Goal: Task Accomplishment & Management: Use online tool/utility

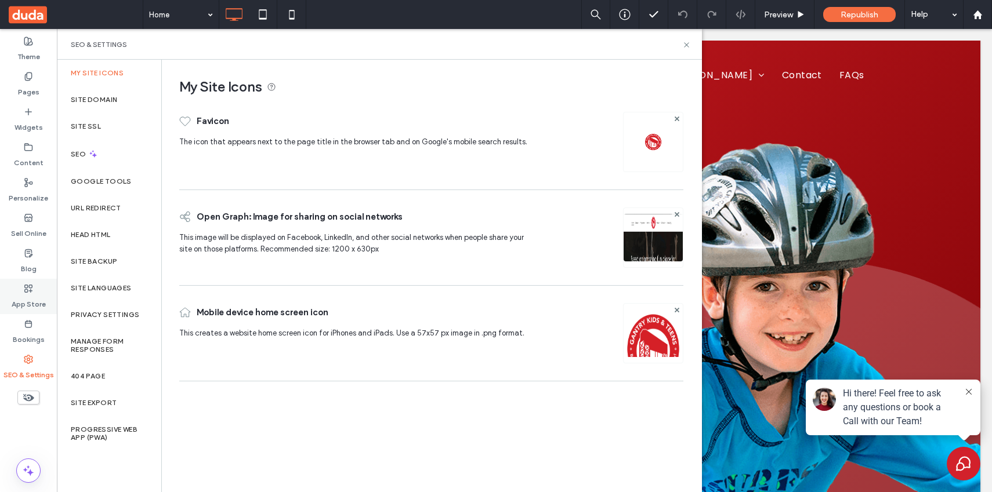
click at [30, 286] on icon at bounding box center [28, 288] width 9 height 9
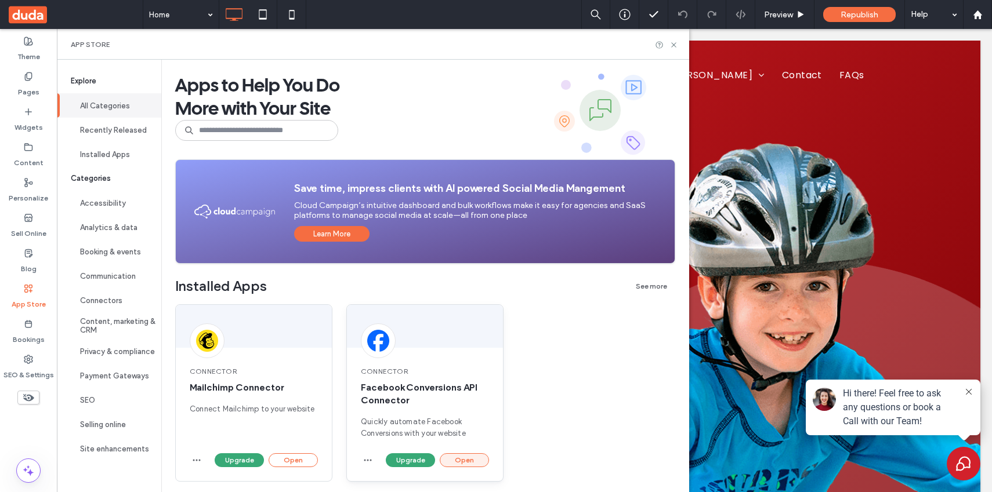
click at [474, 463] on button "Open" at bounding box center [464, 460] width 49 height 14
click at [456, 457] on button "Open" at bounding box center [464, 460] width 49 height 14
